Goal: Transaction & Acquisition: Purchase product/service

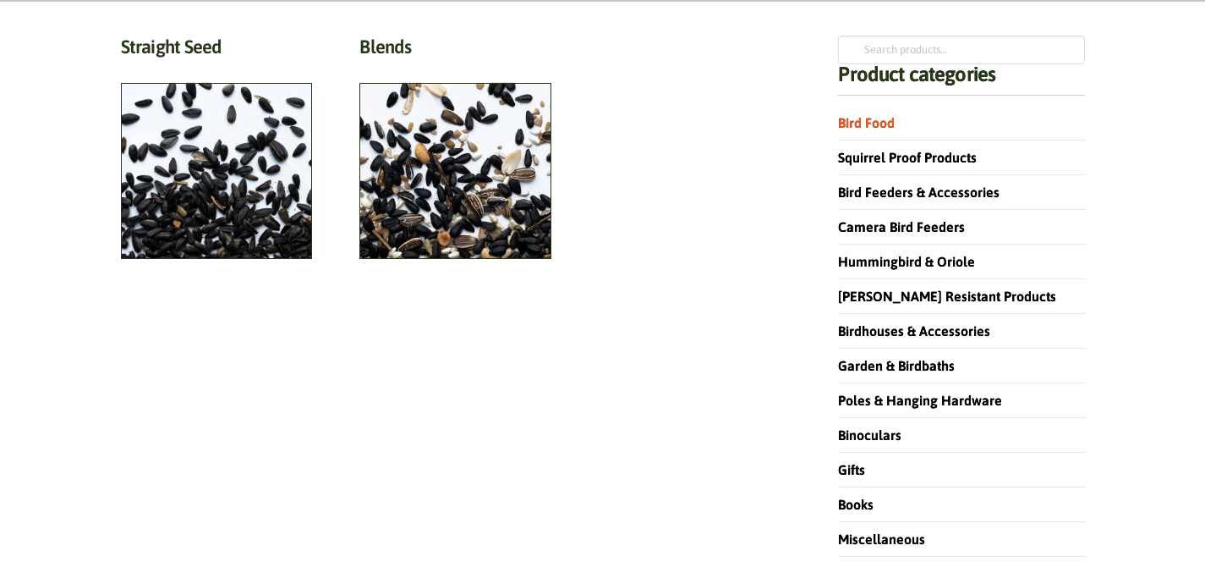
scroll to position [227, 0]
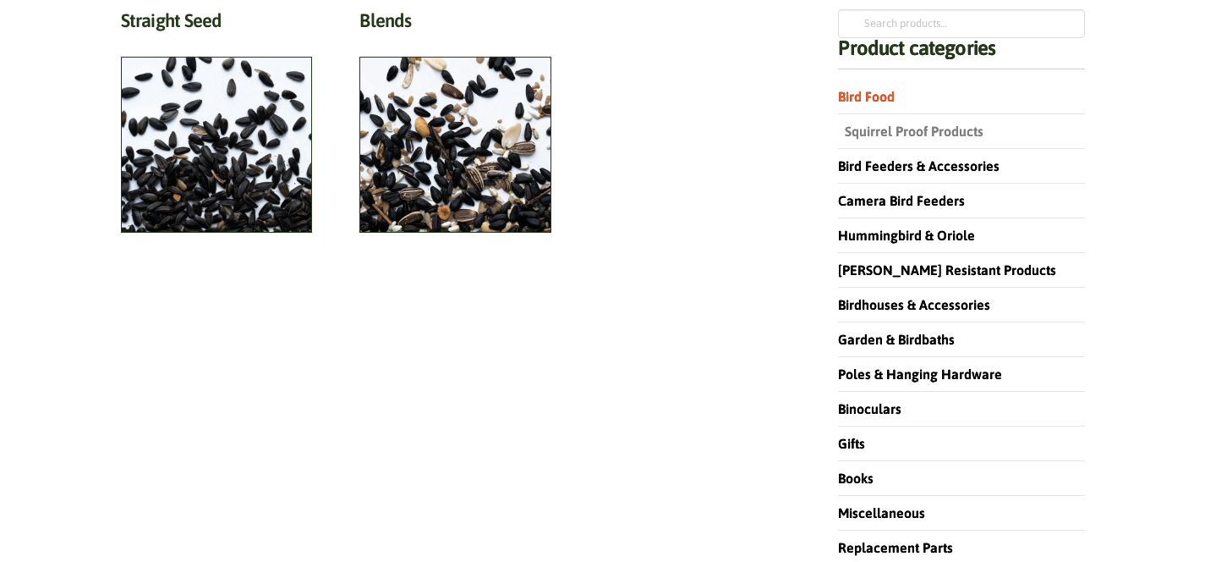
click at [912, 139] on link "Squirrel Proof Products" at bounding box center [910, 130] width 145 height 15
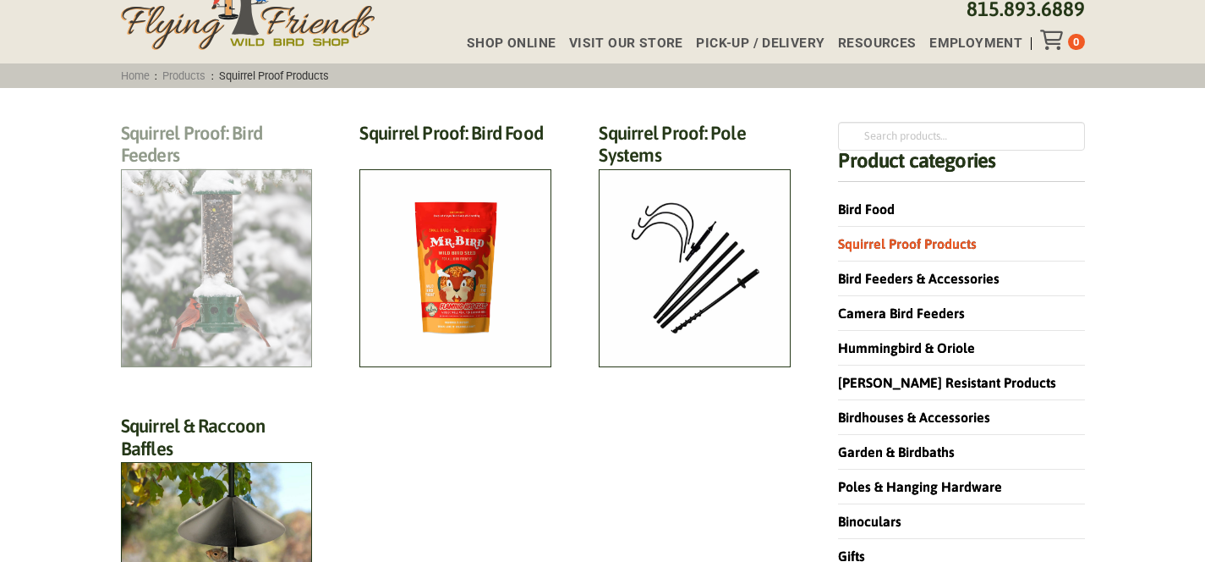
scroll to position [118, 0]
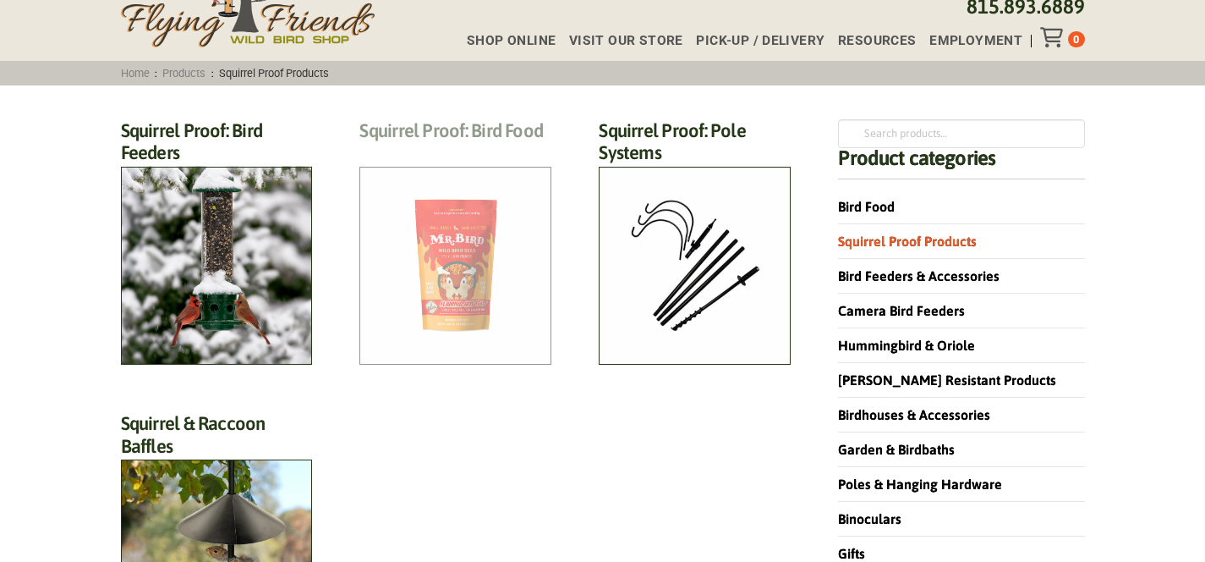
click at [463, 151] on h2 "Squirrel Proof: Bird Food (13)" at bounding box center [455, 134] width 192 height 31
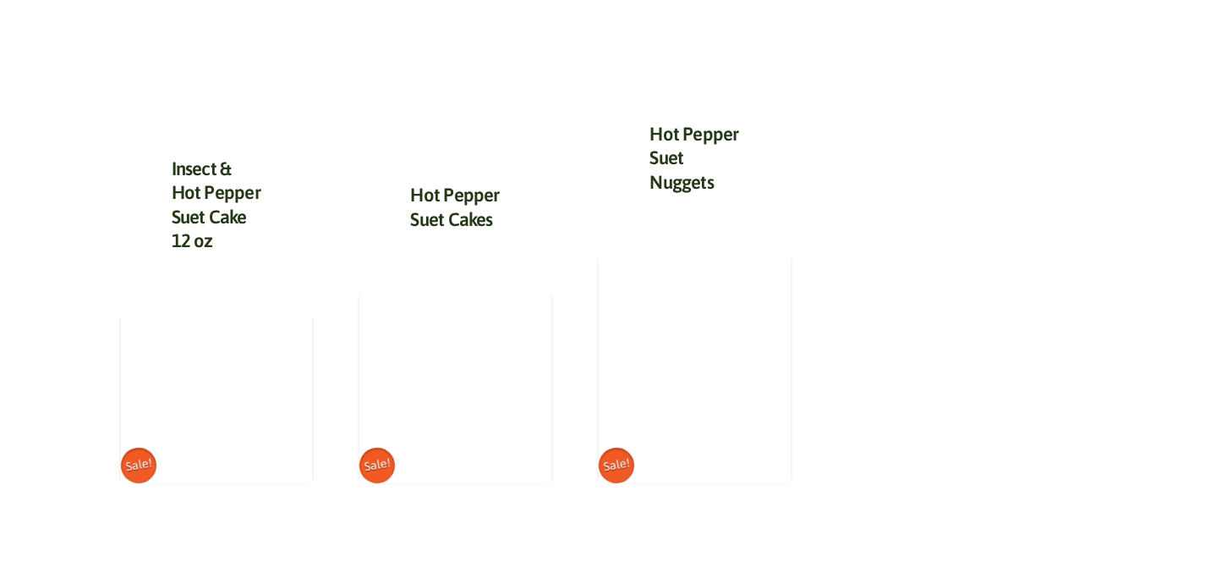
scroll to position [1373, 0]
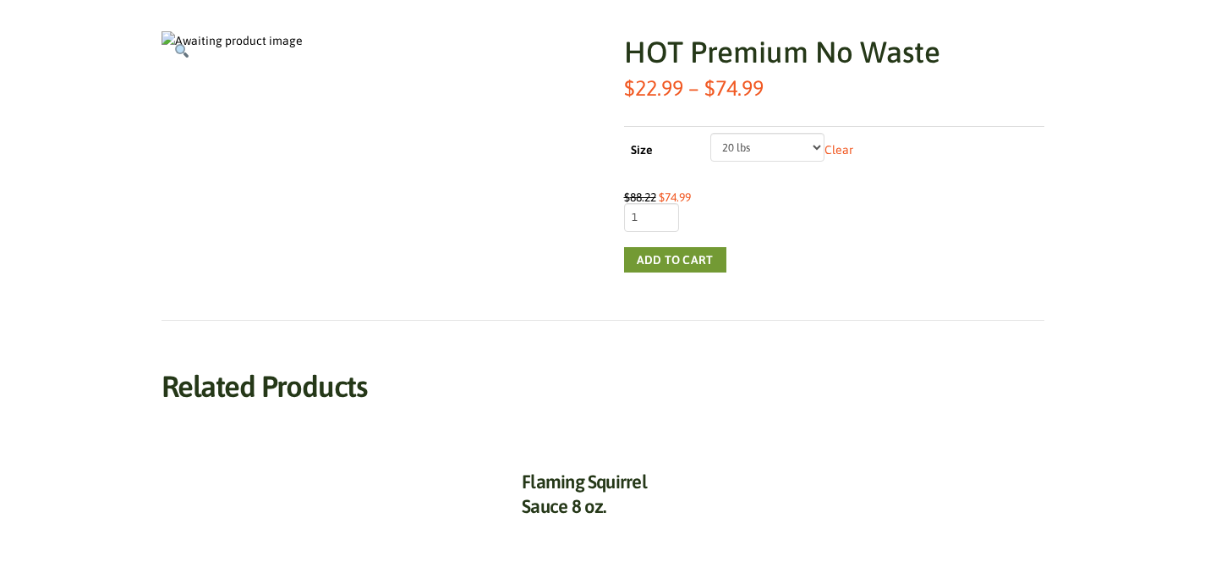
scroll to position [305, 0]
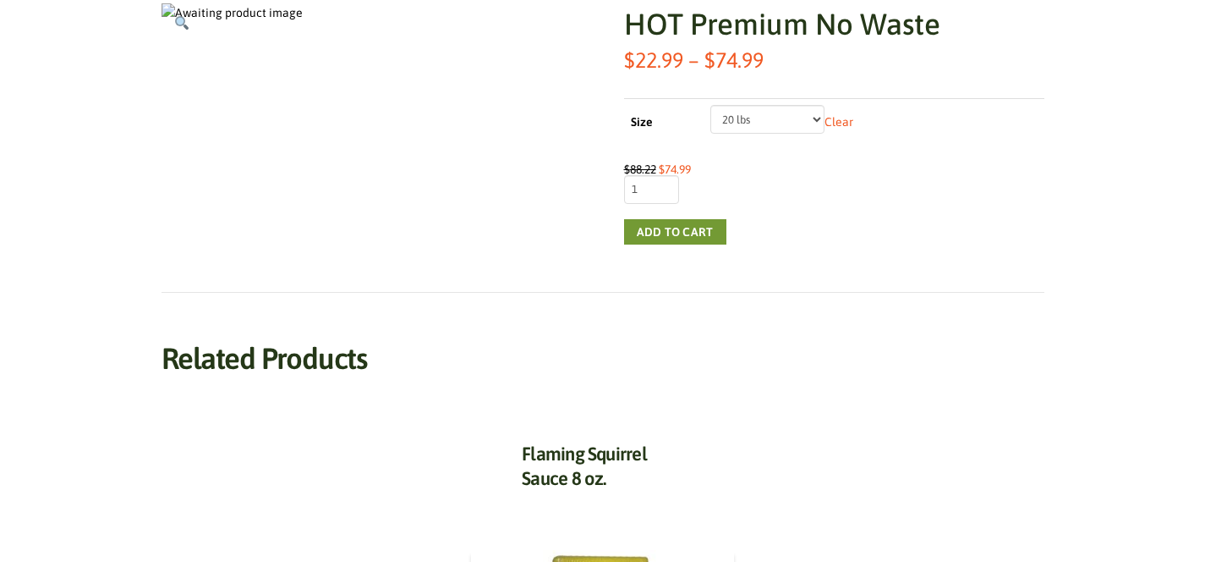
click at [748, 134] on select "Choose an option 5 lbs 10 lbs 20 lbs" at bounding box center [767, 119] width 114 height 29
click at [710, 134] on select "Choose an option 5 lbs 10 lbs 20 lbs" at bounding box center [767, 119] width 114 height 29
select select "5 lbs"
